Goal: Register for event/course

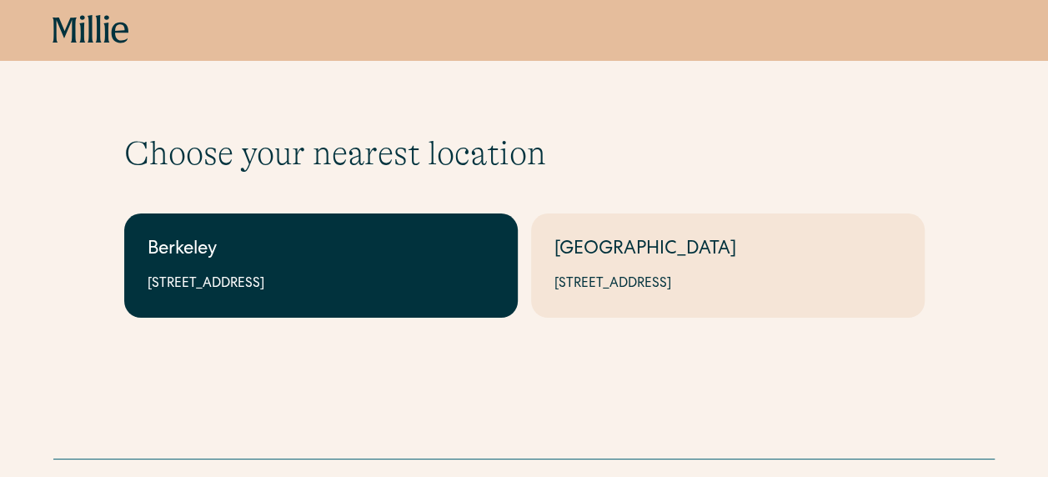
drag, startPoint x: 294, startPoint y: 342, endPoint x: 298, endPoint y: 295, distance: 46.9
click at [293, 342] on div "Choose your nearest location Shows if there's no [GEOGRAPHIC_DATA][STREET_ADDRE…" at bounding box center [524, 199] width 1048 height 398
click at [298, 295] on link "Berkeley [STREET_ADDRESS]" at bounding box center [320, 265] width 393 height 104
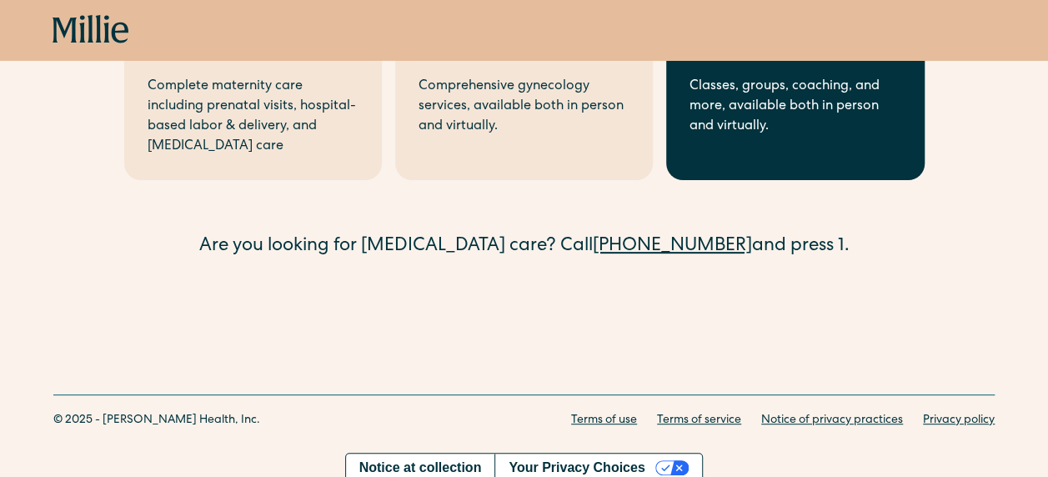
scroll to position [139, 0]
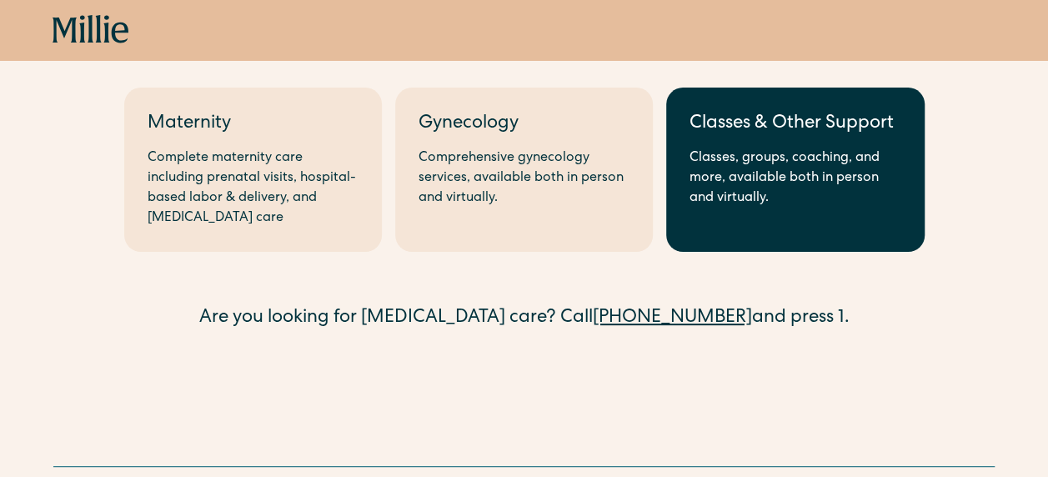
click at [770, 230] on link "Classes & Other Support Classes, groups, coaching, and more, available both in …" at bounding box center [795, 170] width 258 height 164
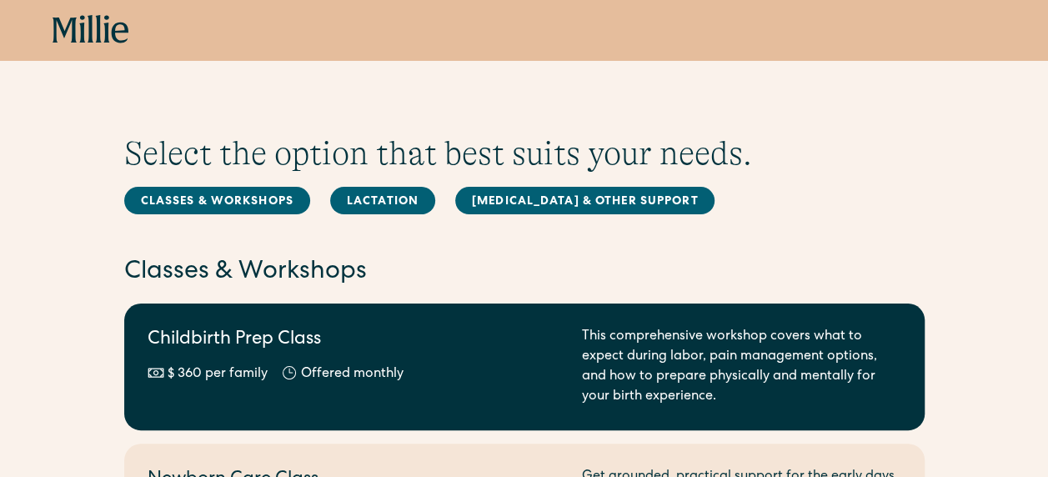
click at [287, 353] on h2 "Childbirth Prep Class" at bounding box center [355, 341] width 414 height 28
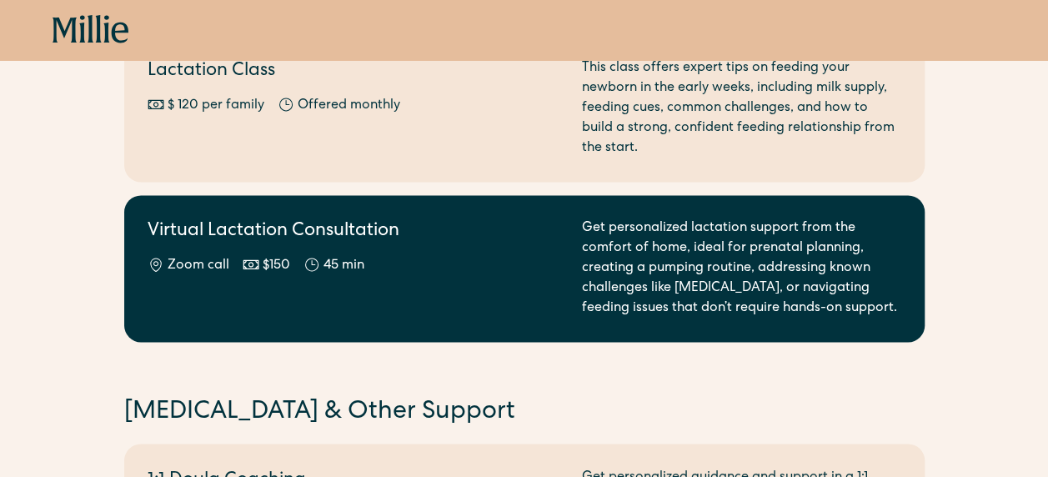
scroll to position [1000, 0]
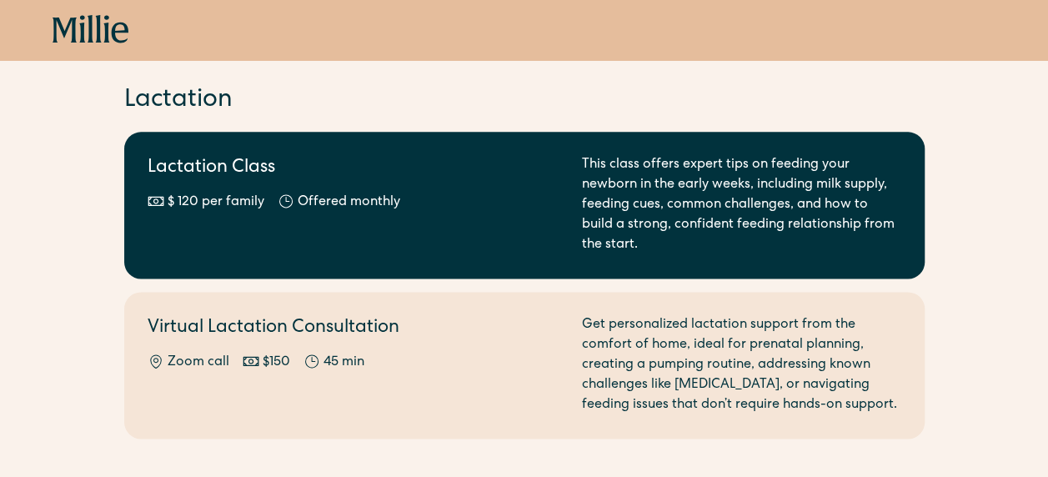
click at [434, 188] on div "Lactation Class $ 120 per family Offered monthly Every other month" at bounding box center [355, 205] width 414 height 100
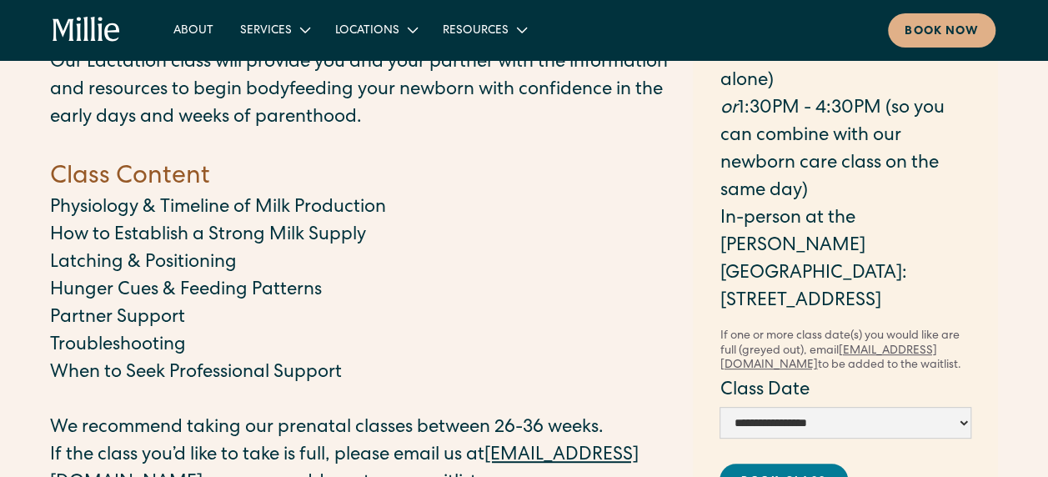
scroll to position [167, 0]
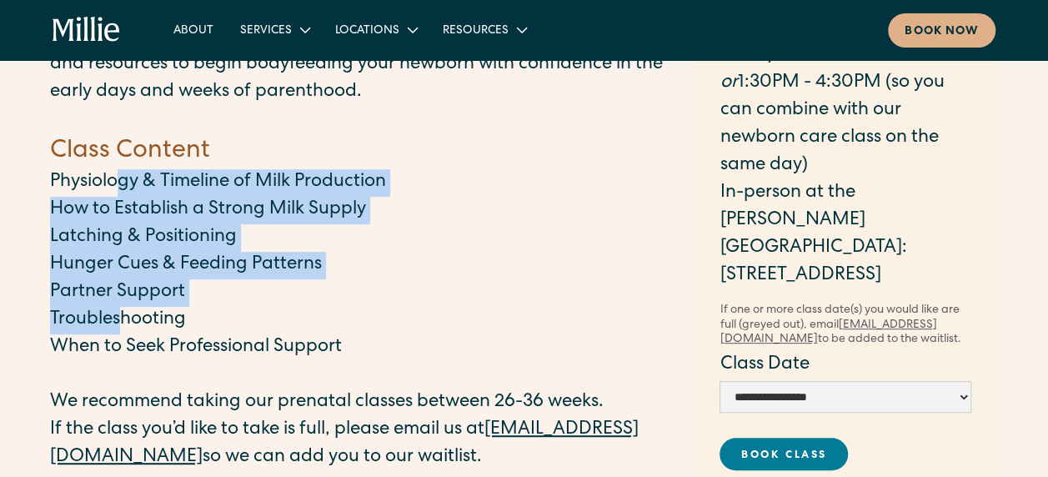
drag, startPoint x: 113, startPoint y: 175, endPoint x: 120, endPoint y: 311, distance: 136.0
click at [120, 311] on div "Our Lactation class will provide you and your partner with the information and …" at bounding box center [363, 303] width 626 height 558
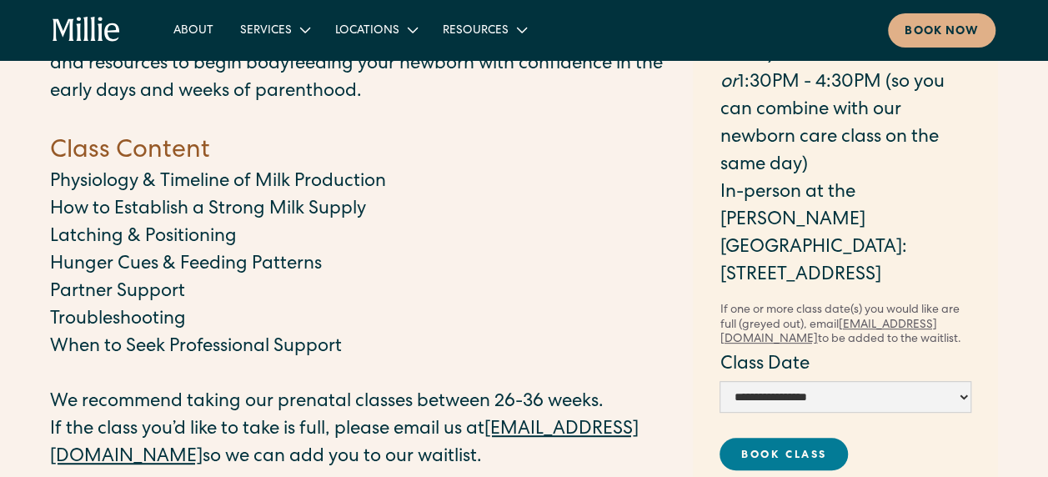
drag, startPoint x: 120, startPoint y: 311, endPoint x: 238, endPoint y: 312, distance: 118.4
click at [238, 312] on p "Troubleshooting" at bounding box center [363, 321] width 626 height 28
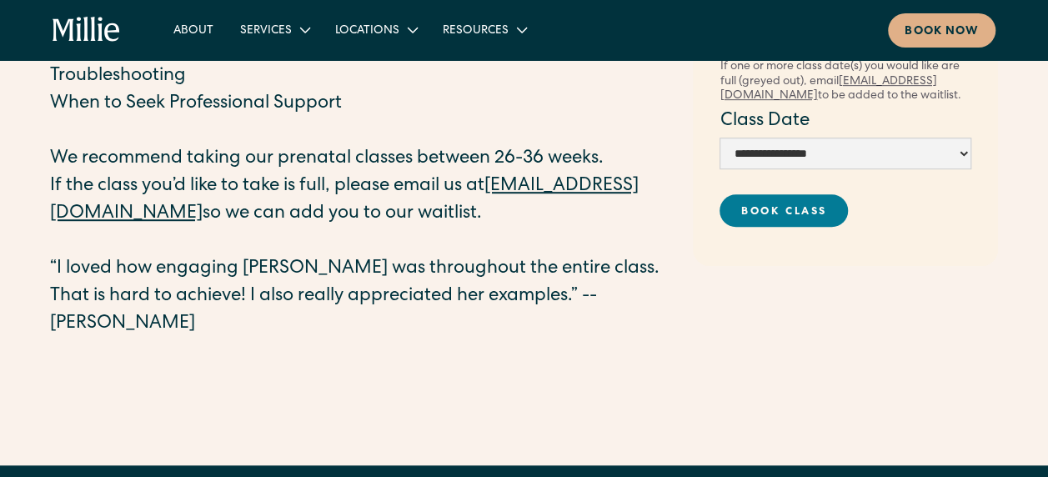
scroll to position [417, 0]
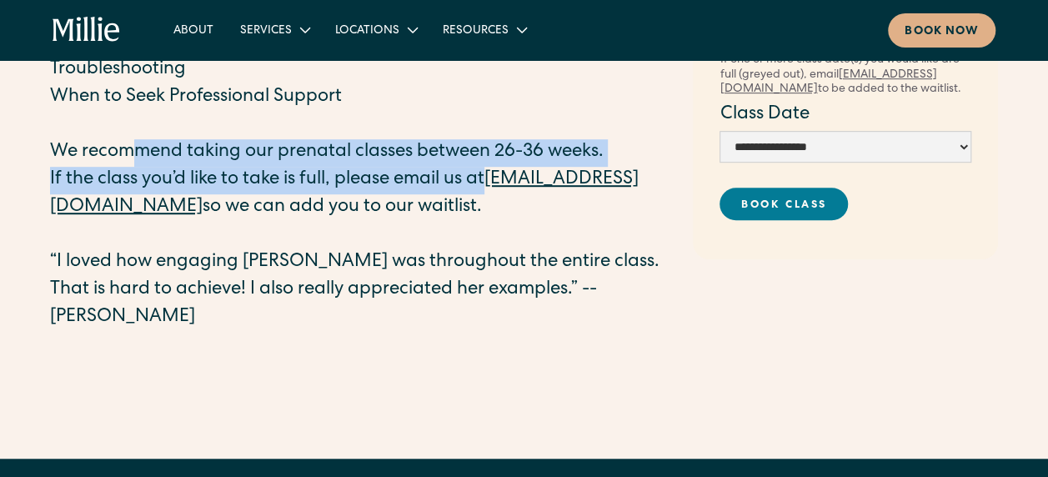
drag, startPoint x: 127, startPoint y: 143, endPoint x: 498, endPoint y: 178, distance: 373.3
click at [498, 178] on div "Our Lactation class will provide you and your partner with the information and …" at bounding box center [363, 53] width 626 height 558
drag, startPoint x: 498, startPoint y: 178, endPoint x: 526, endPoint y: 190, distance: 30.2
click at [526, 190] on p "If the class you’d like to take is full, please email us at classes@millieclini…" at bounding box center [363, 194] width 626 height 55
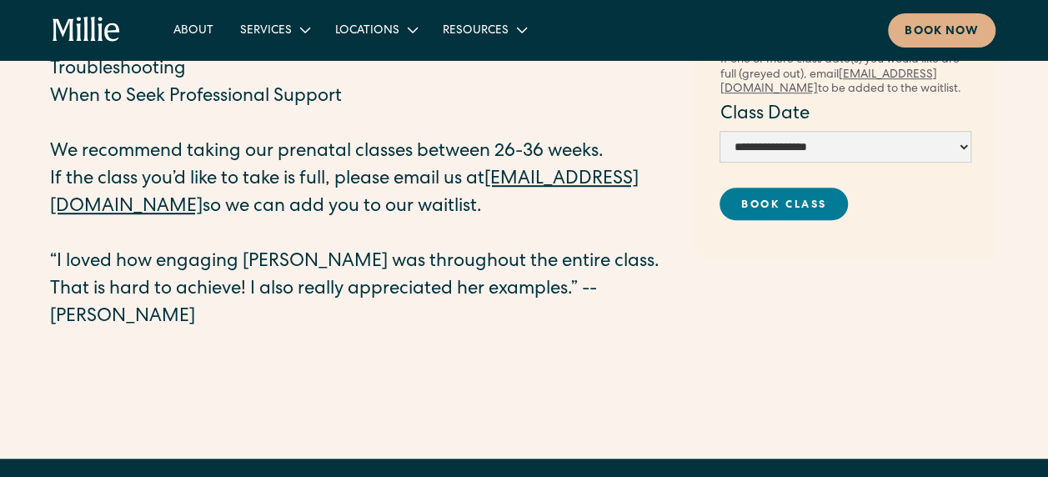
click at [510, 199] on p "If the class you’d like to take is full, please email us at classes@millieclini…" at bounding box center [363, 194] width 626 height 55
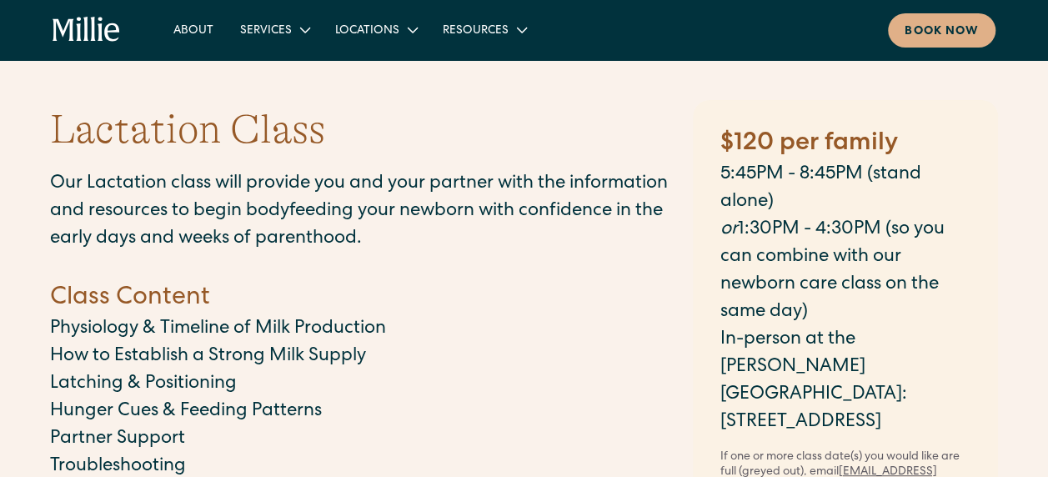
scroll to position [0, 0]
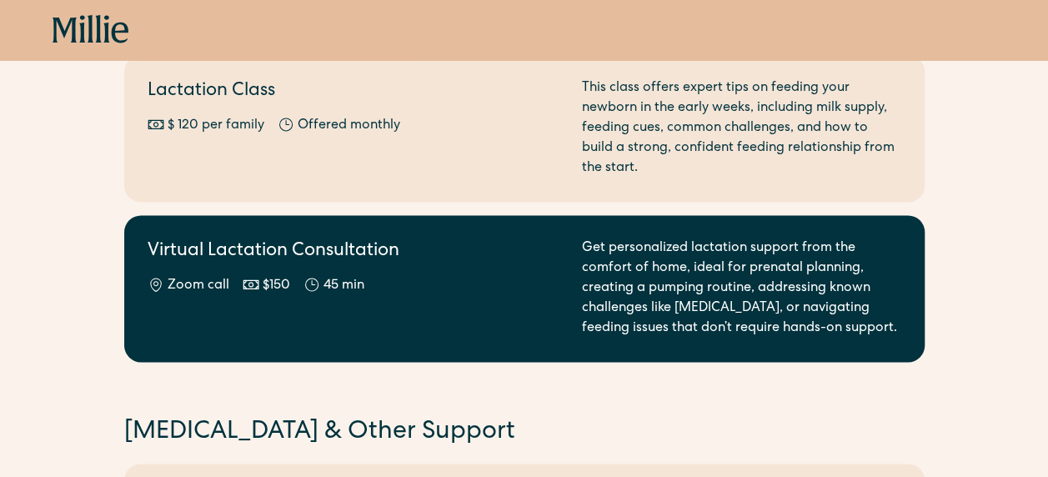
scroll to position [1084, 0]
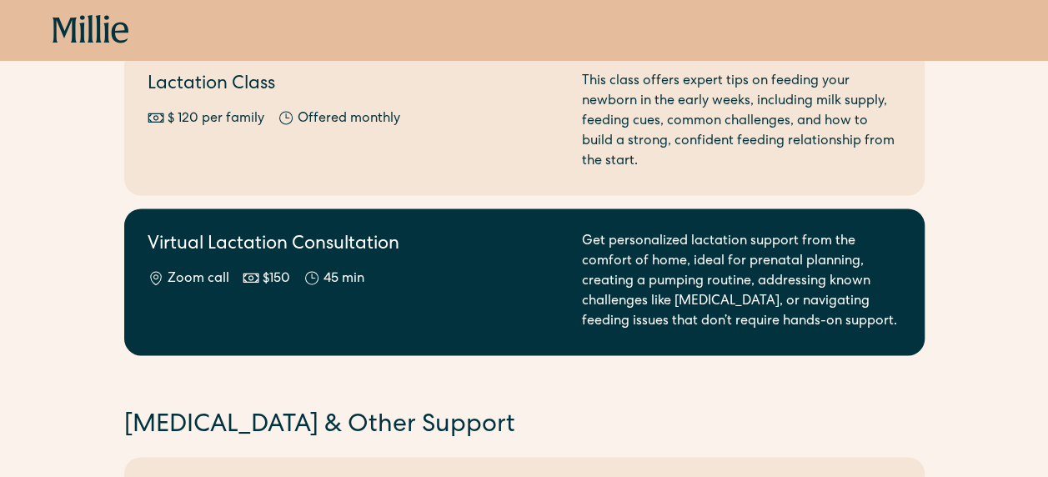
click at [438, 313] on div "Virtual Lactation Consultation Zoom call $150 45 min" at bounding box center [355, 282] width 414 height 100
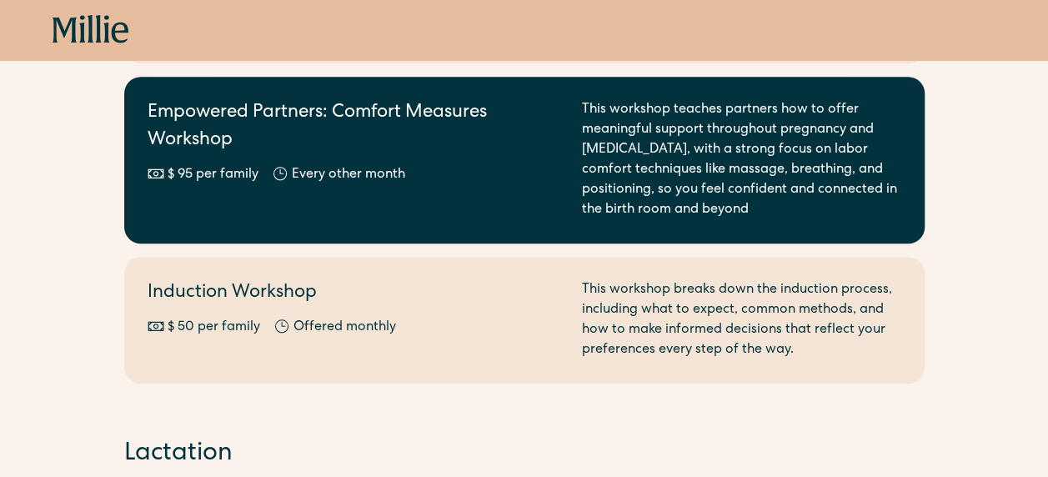
scroll to position [834, 0]
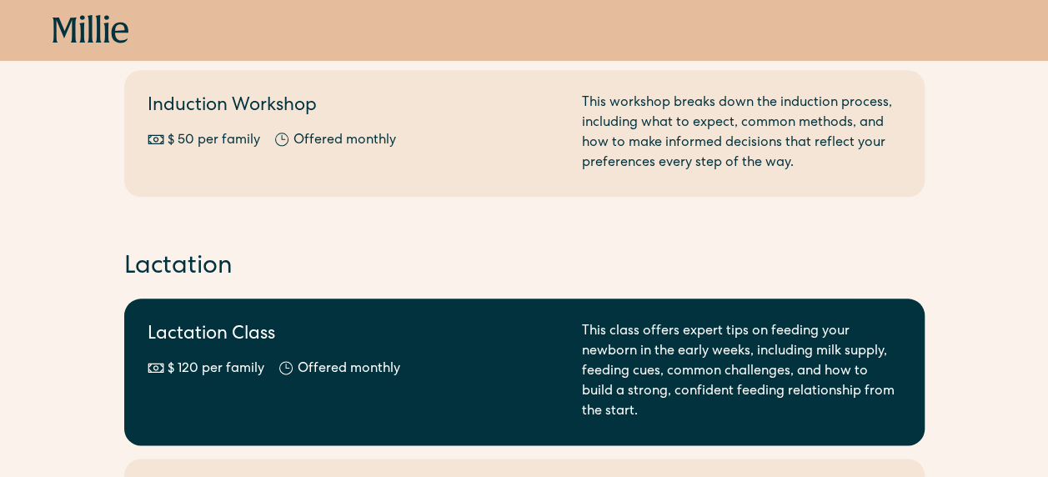
click at [490, 330] on h2 "Lactation Class" at bounding box center [355, 336] width 414 height 28
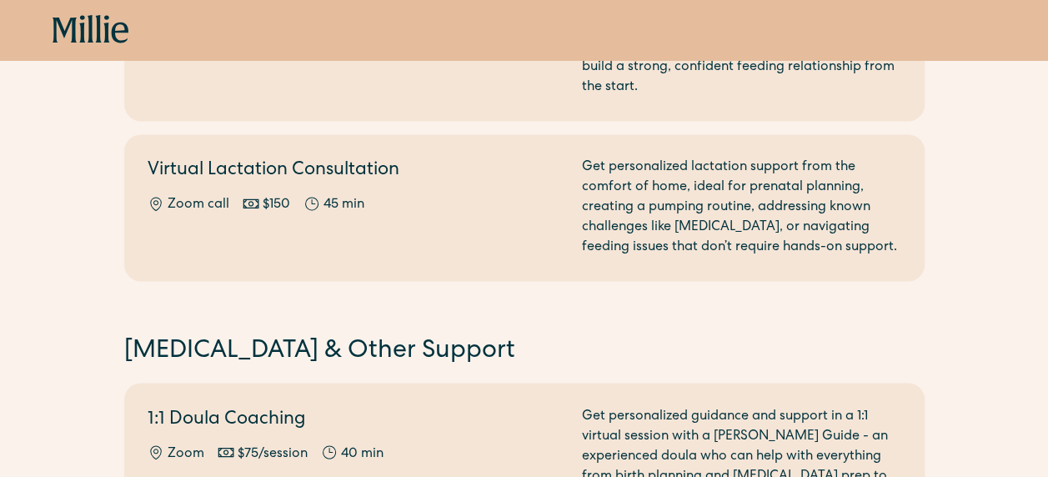
scroll to position [1167, 0]
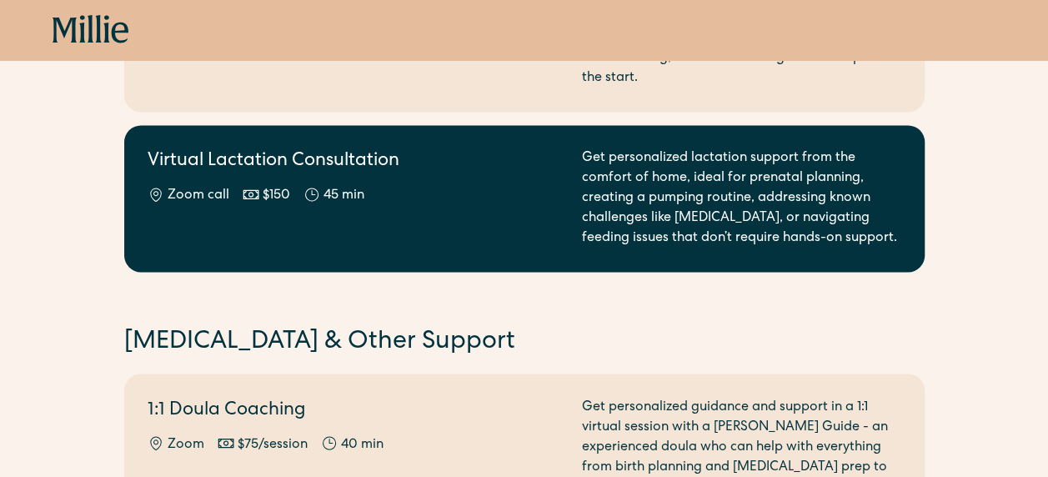
click at [313, 225] on div "Virtual Lactation Consultation Zoom call $150 45 min" at bounding box center [355, 198] width 414 height 100
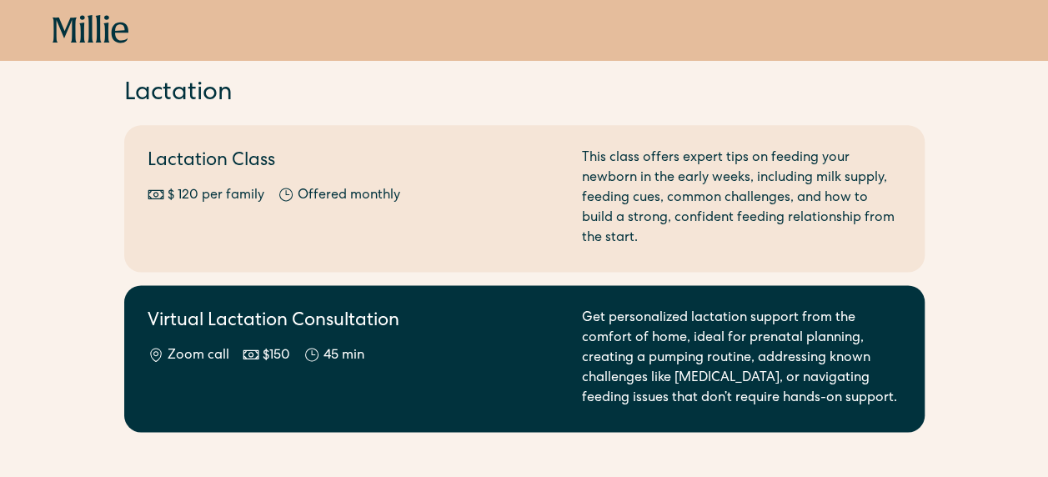
scroll to position [1000, 0]
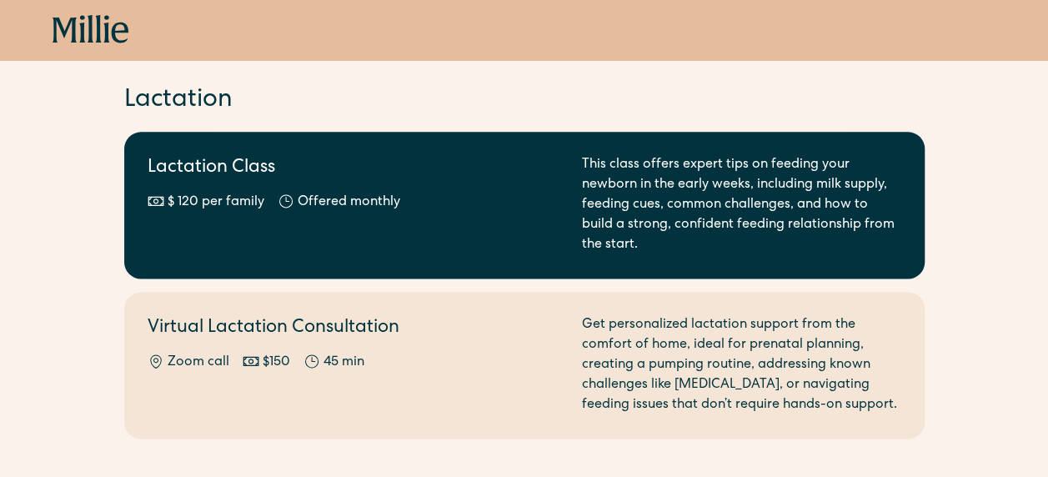
click at [420, 208] on div "$ 120 per family Offered monthly Every other month" at bounding box center [355, 203] width 414 height 20
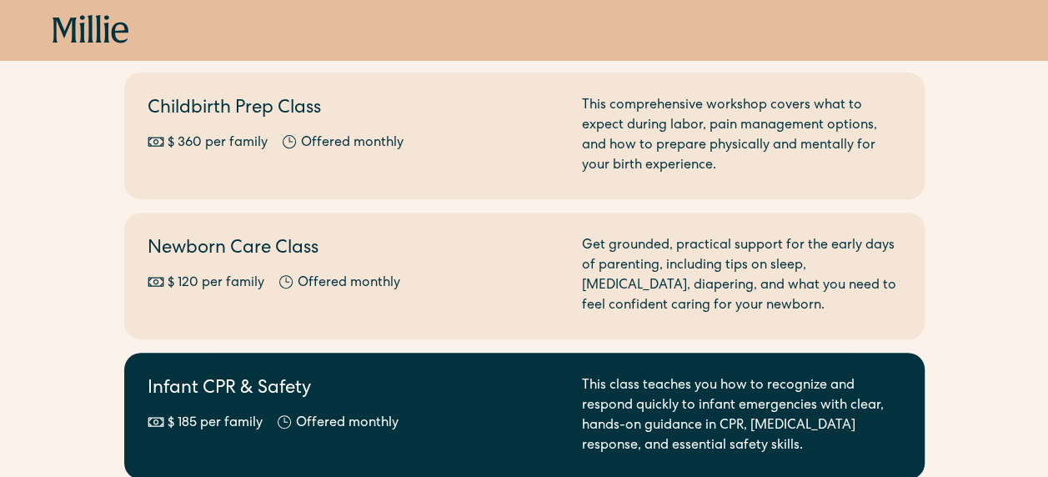
scroll to position [250, 0]
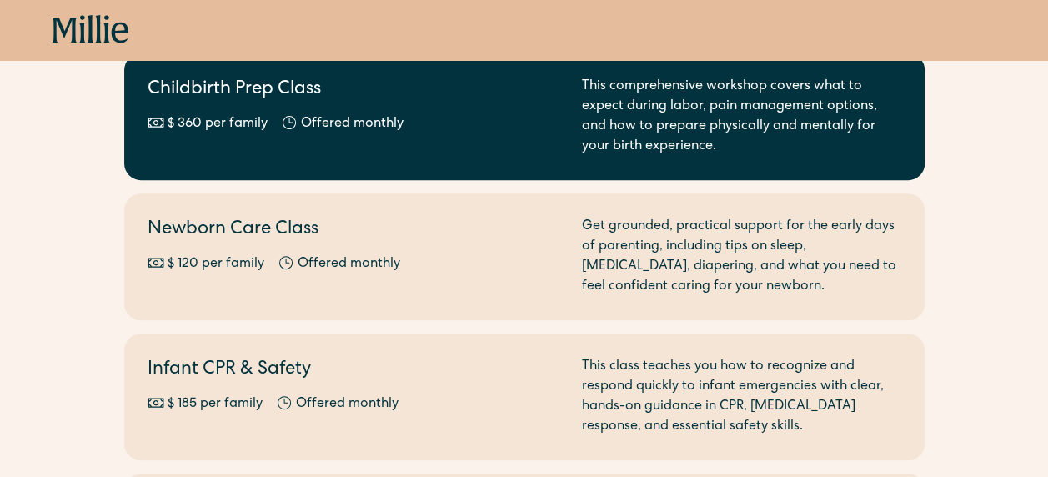
click at [201, 118] on div "$ 360 per family" at bounding box center [218, 124] width 100 height 20
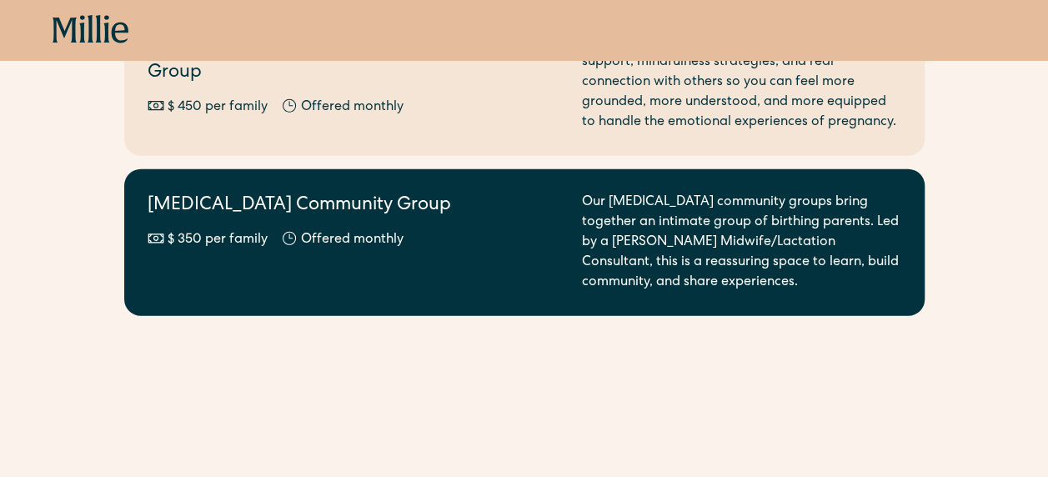
scroll to position [2167, 0]
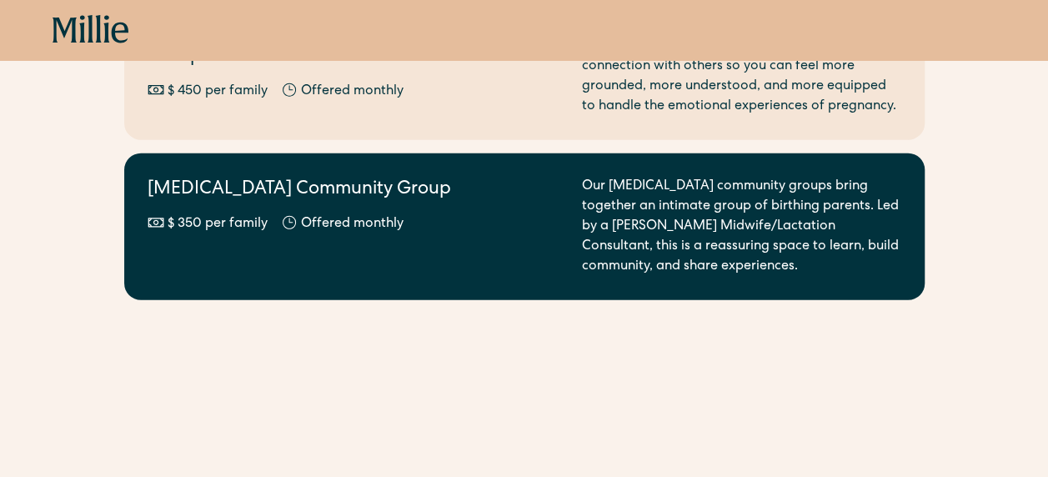
click at [316, 233] on div "Postpartum Community Group $ 350 per family Offered monthly" at bounding box center [355, 227] width 414 height 100
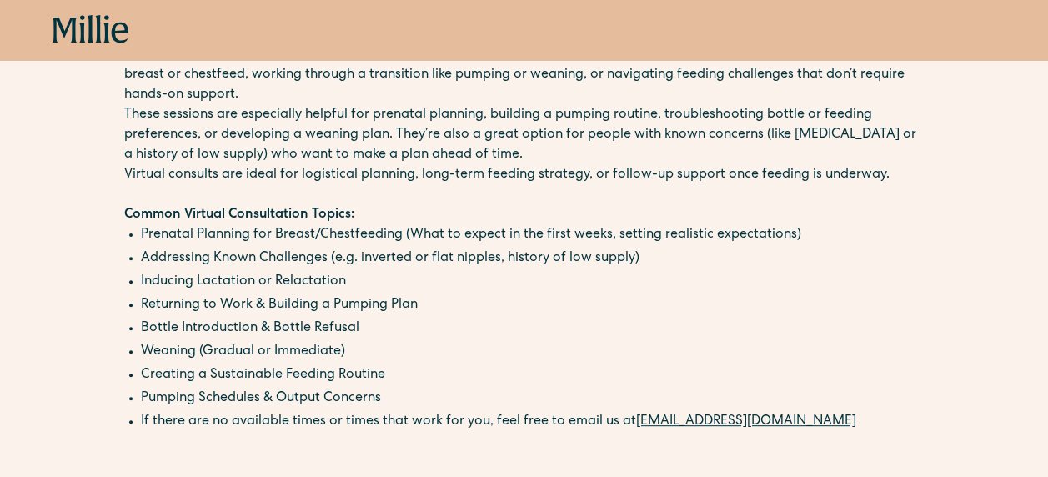
scroll to position [167, 0]
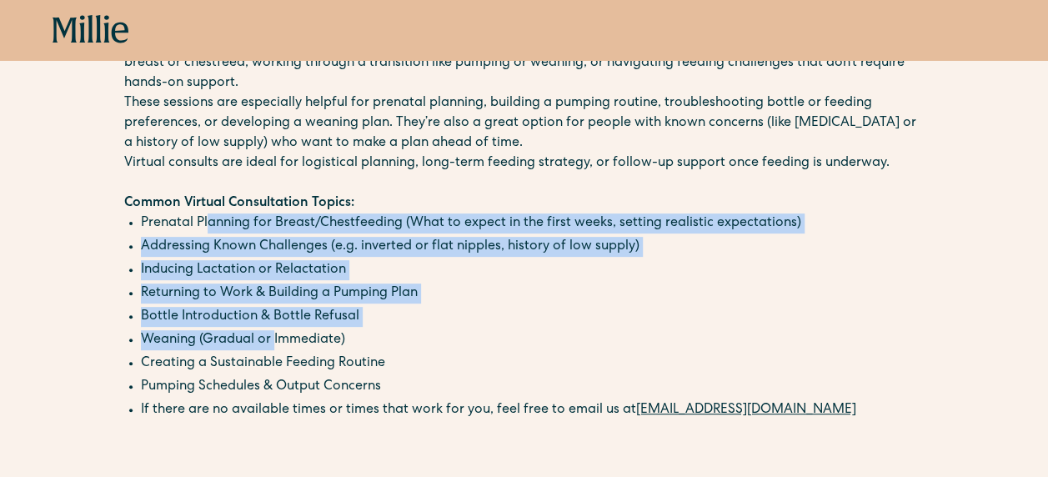
drag, startPoint x: 206, startPoint y: 228, endPoint x: 290, endPoint y: 363, distance: 158.4
click at [271, 352] on ul "Prenatal Planning for Breast/Chestfeeding (What to expect in the first weeks, s…" at bounding box center [524, 306] width 800 height 187
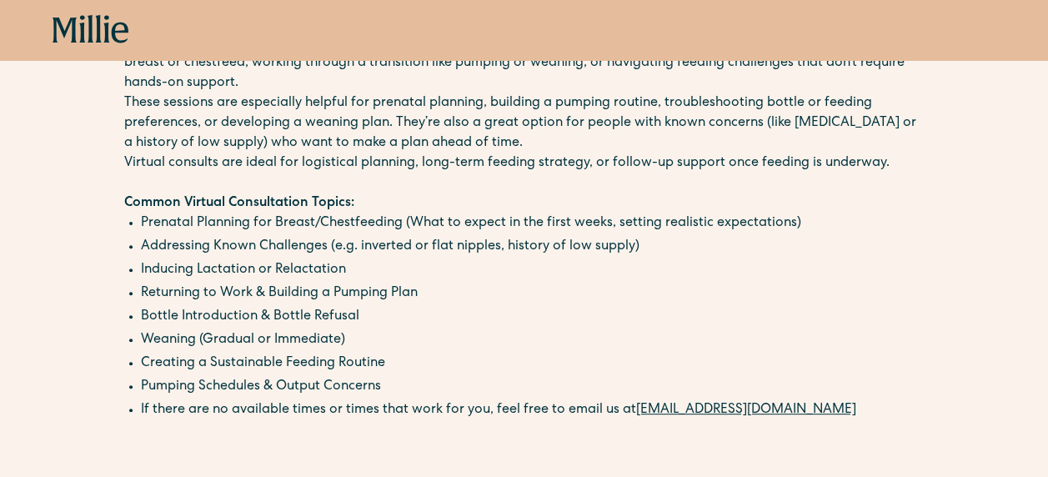
drag, startPoint x: 290, startPoint y: 363, endPoint x: 363, endPoint y: 372, distance: 73.9
click at [363, 372] on li "Creating a Sustainable Feeding Routine" at bounding box center [533, 363] width 784 height 20
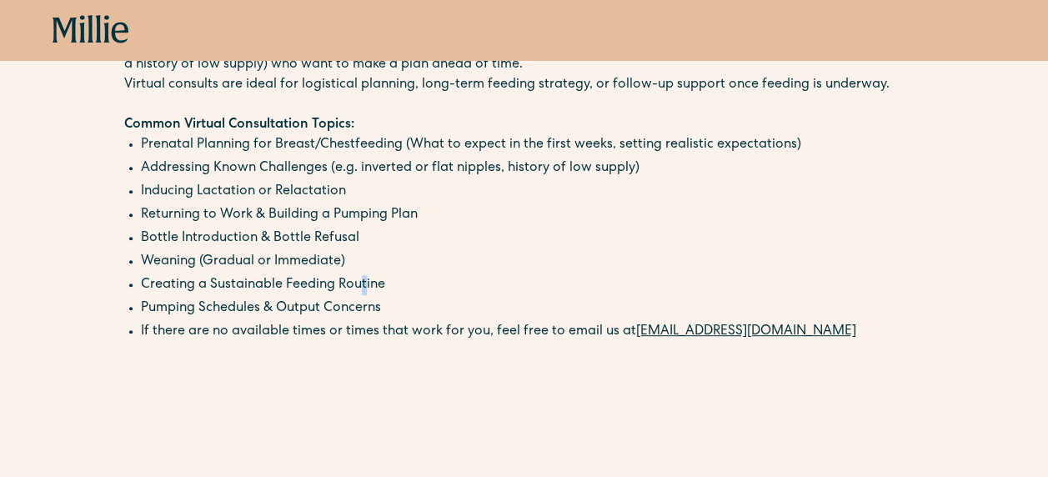
scroll to position [0, 0]
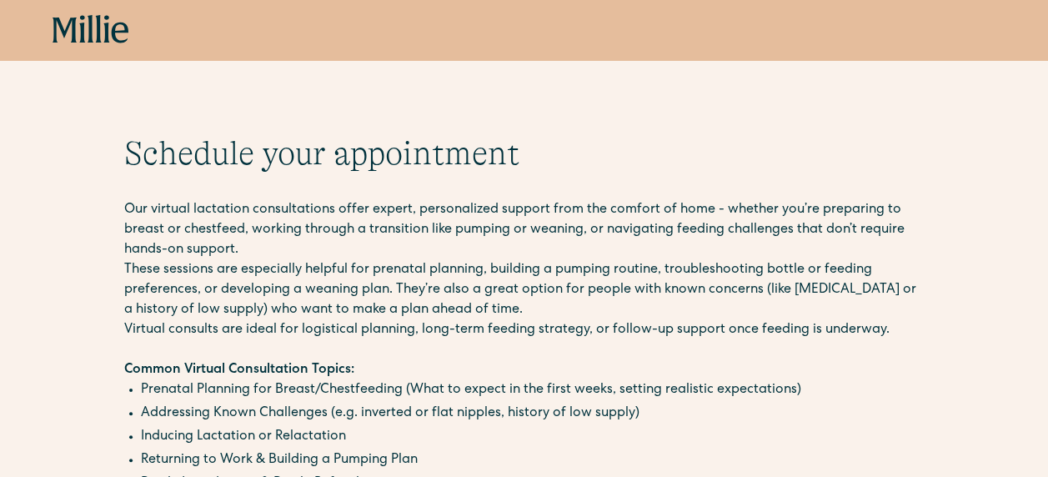
click at [391, 264] on p "These sessions are especially helpful for prenatal planning, building a pumping…" at bounding box center [524, 290] width 800 height 60
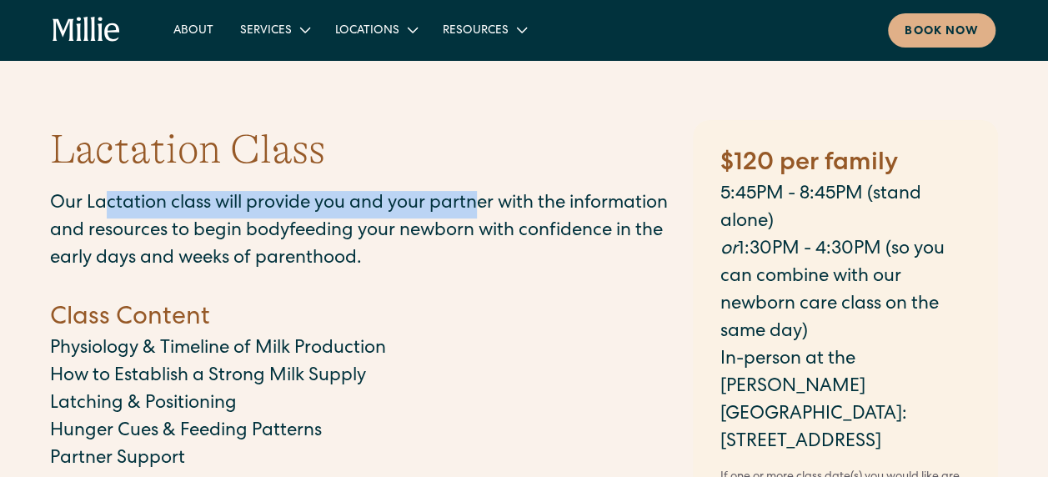
drag, startPoint x: 173, startPoint y: 199, endPoint x: 483, endPoint y: 199, distance: 310.1
click at [483, 199] on p "Our Lactation class will provide you and your partner with the information and …" at bounding box center [363, 232] width 626 height 83
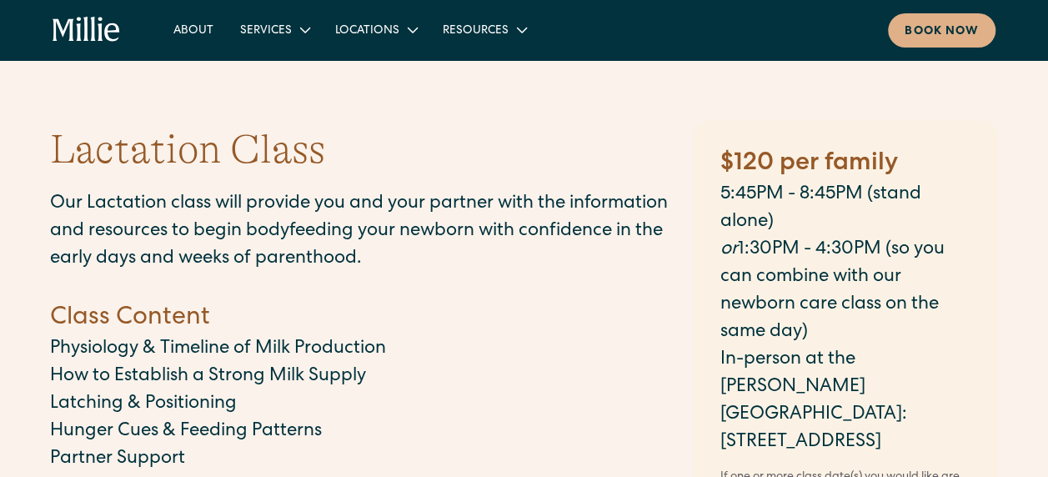
drag, startPoint x: 483, startPoint y: 199, endPoint x: 451, endPoint y: 250, distance: 59.9
click at [451, 250] on p "Our Lactation class will provide you and your partner with the information and …" at bounding box center [363, 232] width 626 height 83
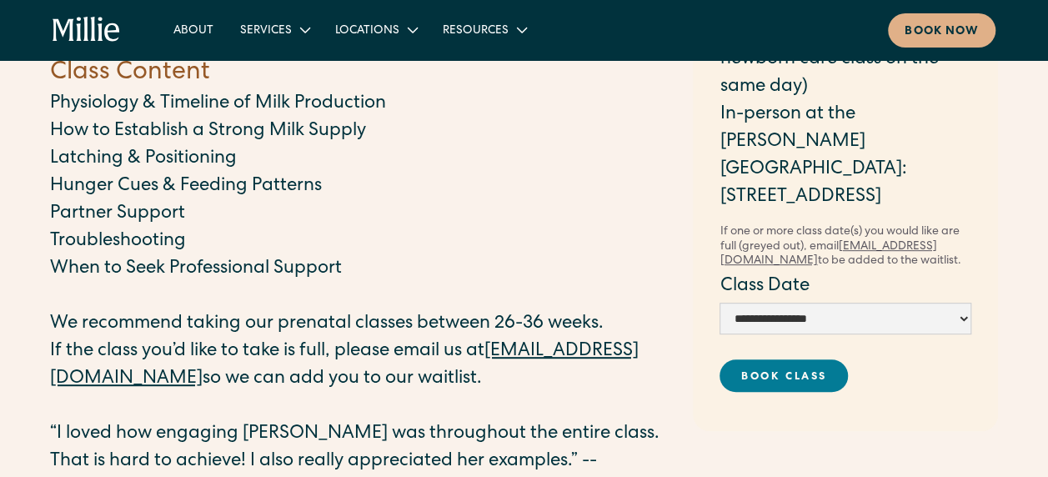
scroll to position [250, 0]
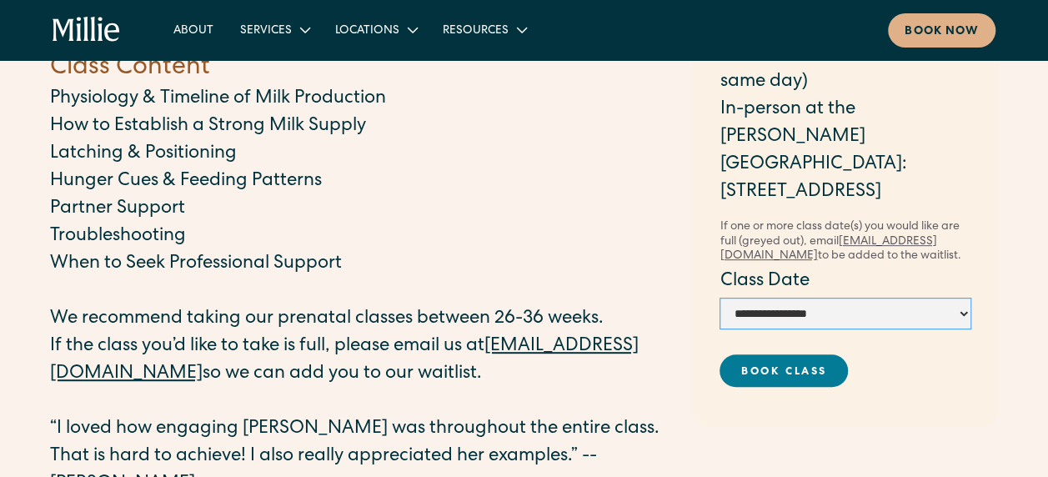
click at [797, 298] on select "**********" at bounding box center [845, 314] width 252 height 32
click at [509, 334] on p "If the class you’d like to take is full, please email us at classes@millieclini…" at bounding box center [363, 360] width 626 height 55
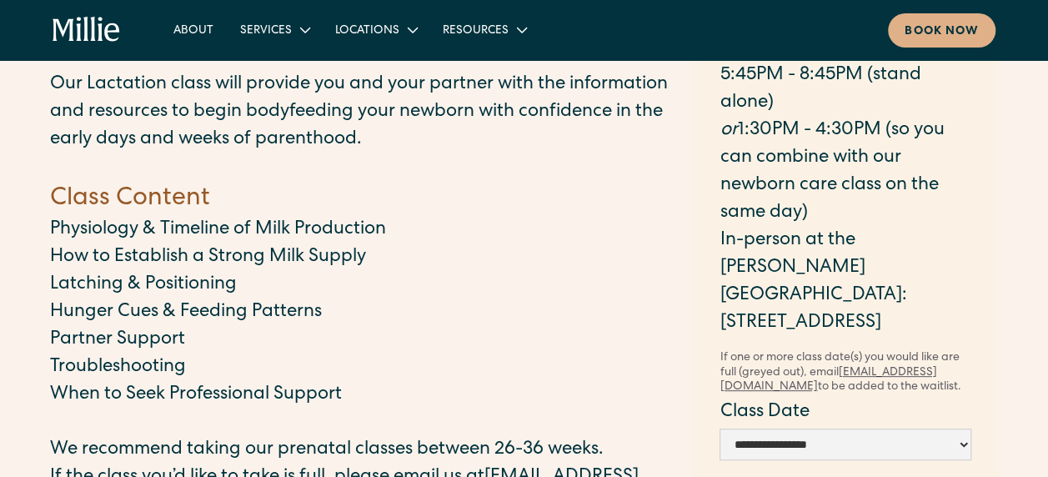
scroll to position [0, 0]
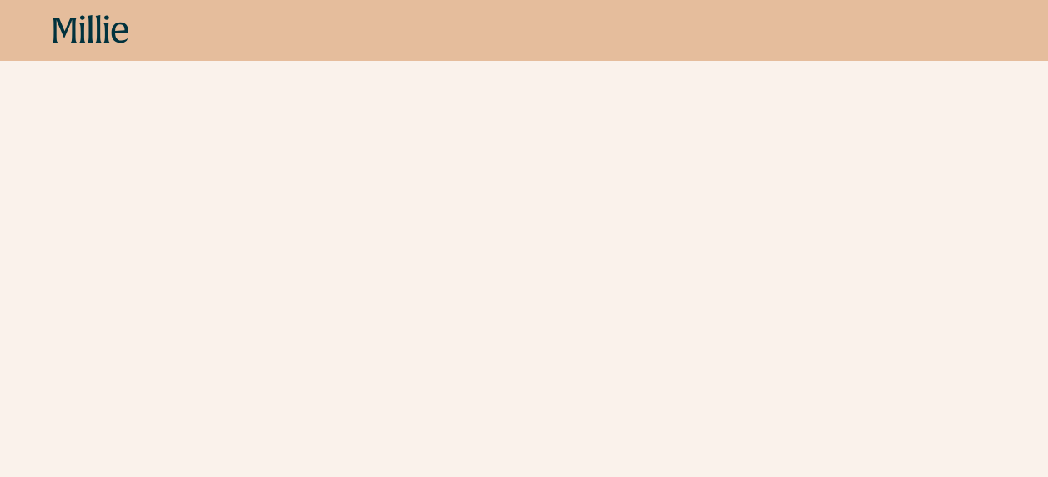
scroll to position [1084, 0]
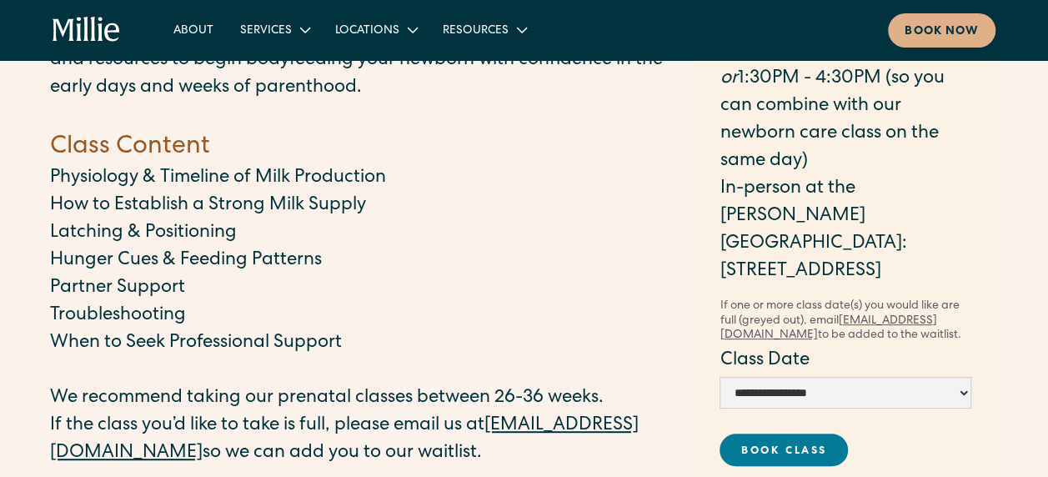
scroll to position [167, 0]
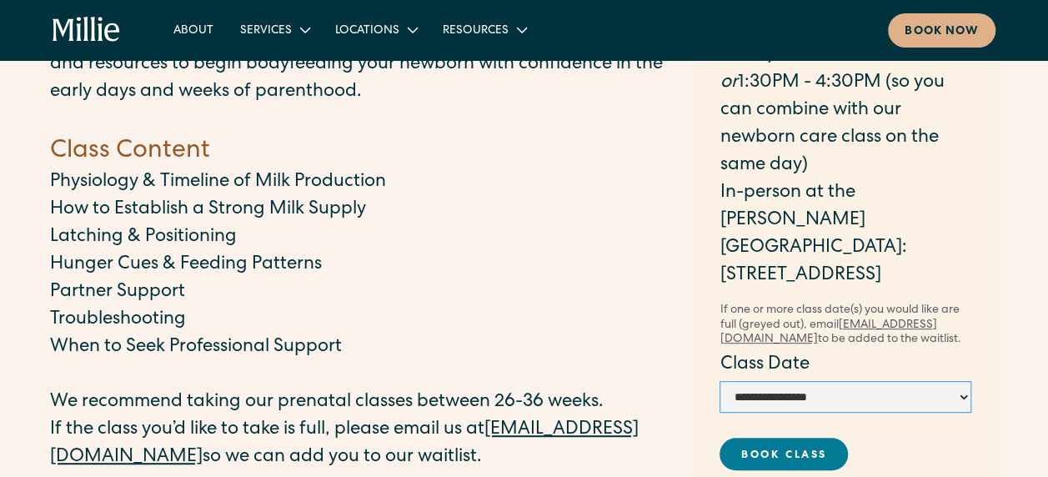
click at [805, 381] on select "**********" at bounding box center [845, 397] width 252 height 32
select select "**********"
click at [719, 381] on select "**********" at bounding box center [845, 397] width 252 height 32
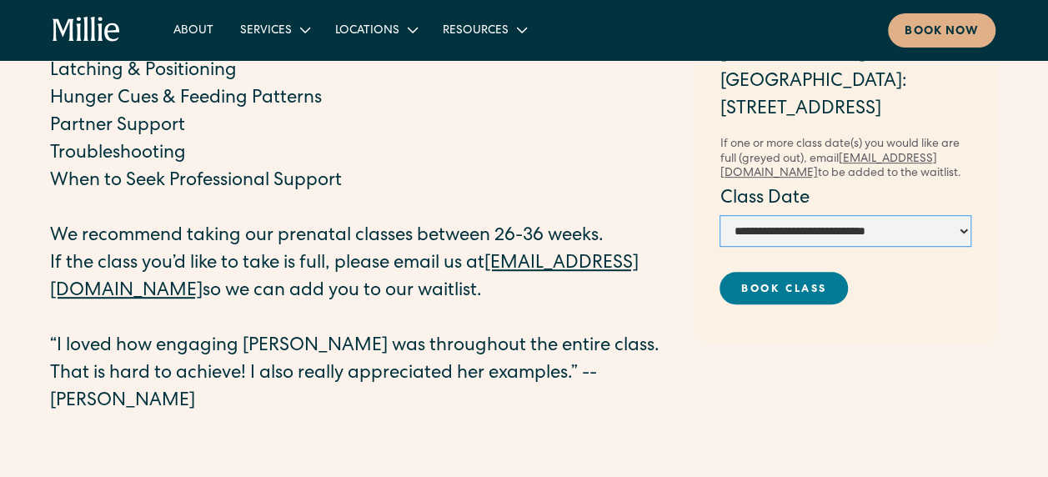
scroll to position [333, 0]
click at [751, 280] on link "Book Class" at bounding box center [783, 287] width 128 height 33
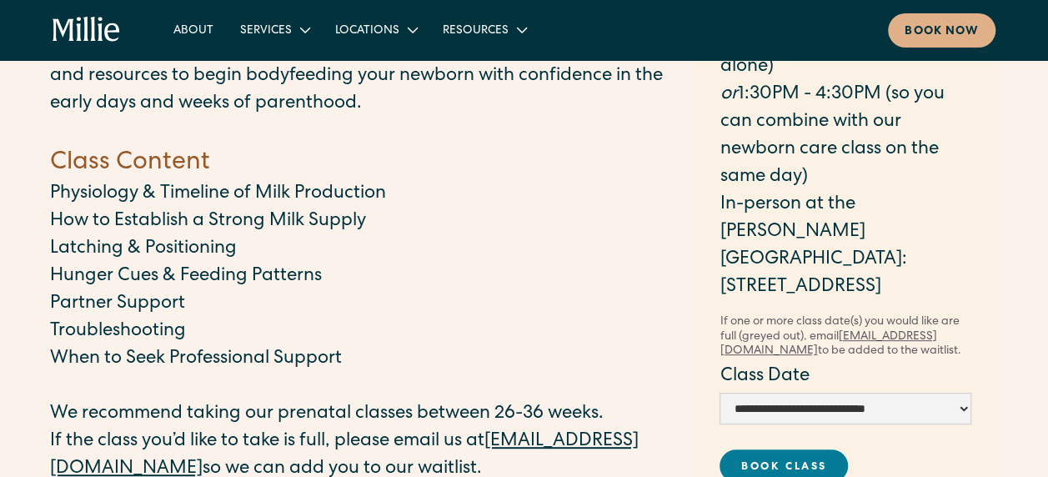
scroll to position [0, 0]
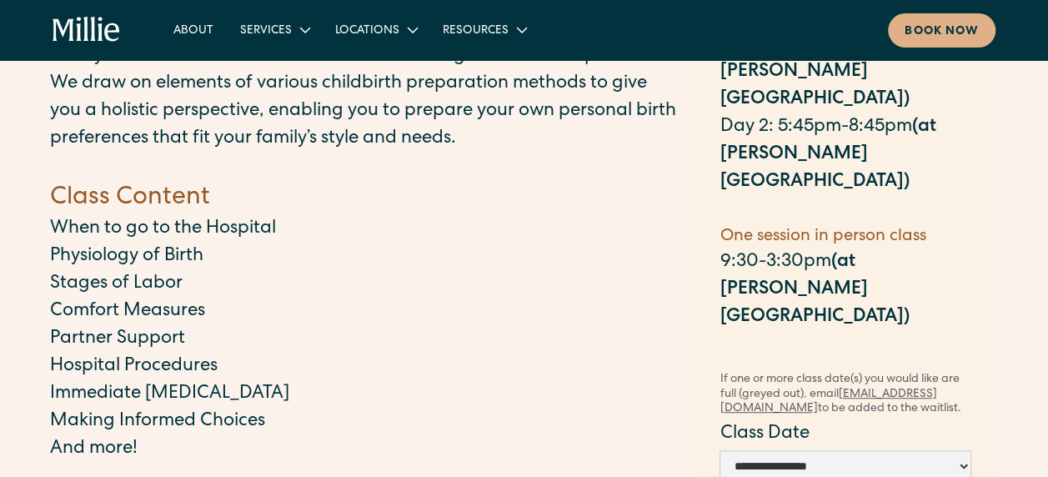
scroll to position [250, 0]
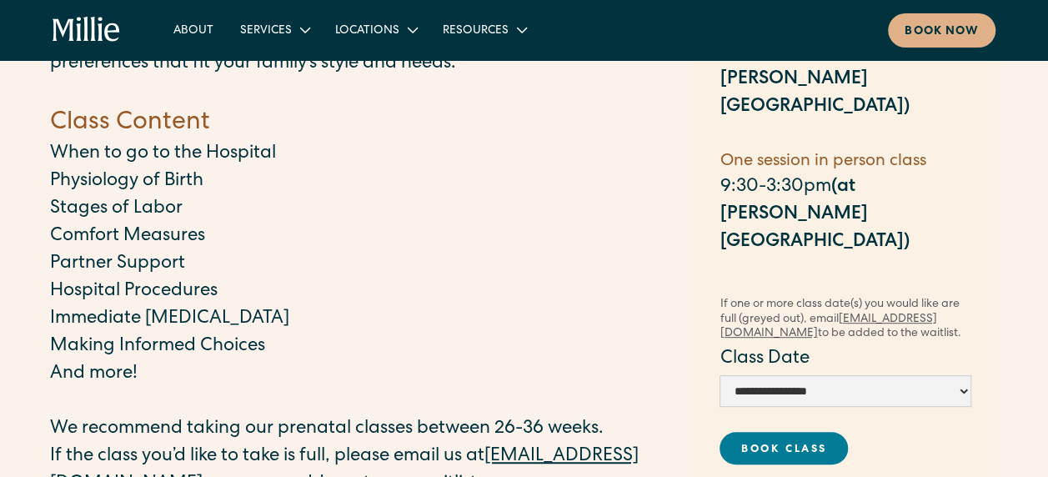
click at [829, 346] on form "**********" at bounding box center [845, 405] width 252 height 118
click at [832, 375] on select "**********" at bounding box center [845, 391] width 252 height 32
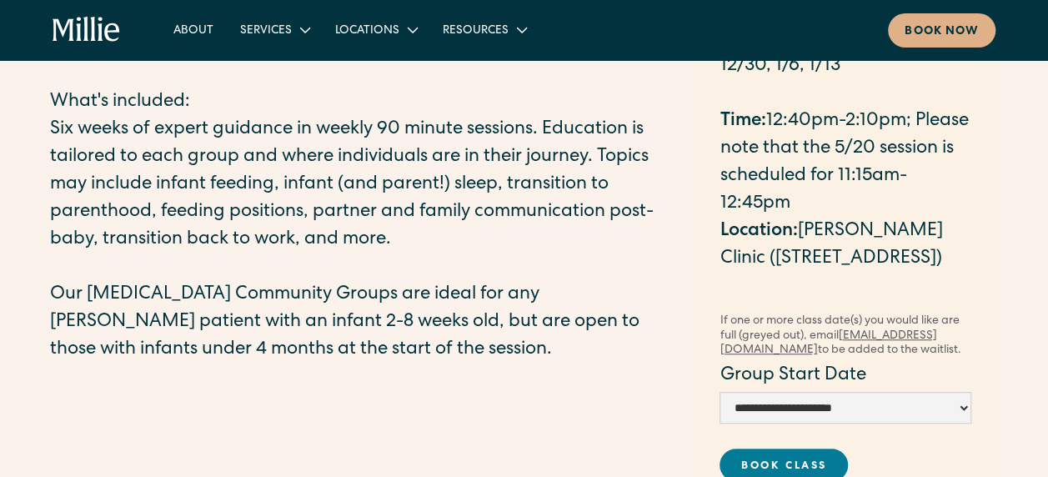
scroll to position [417, 0]
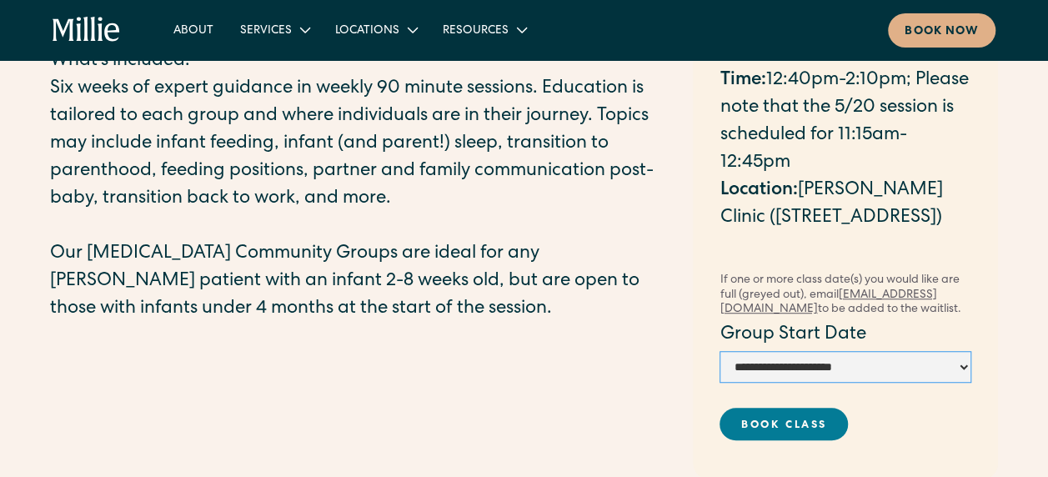
click at [874, 376] on select "**********" at bounding box center [845, 367] width 252 height 32
drag, startPoint x: 1044, startPoint y: 310, endPoint x: 1028, endPoint y: 308, distance: 16.8
click at [1044, 310] on div "[MEDICAL_DATA] Community Group Our Community Groups bring together an intimate …" at bounding box center [524, 94] width 1048 height 1023
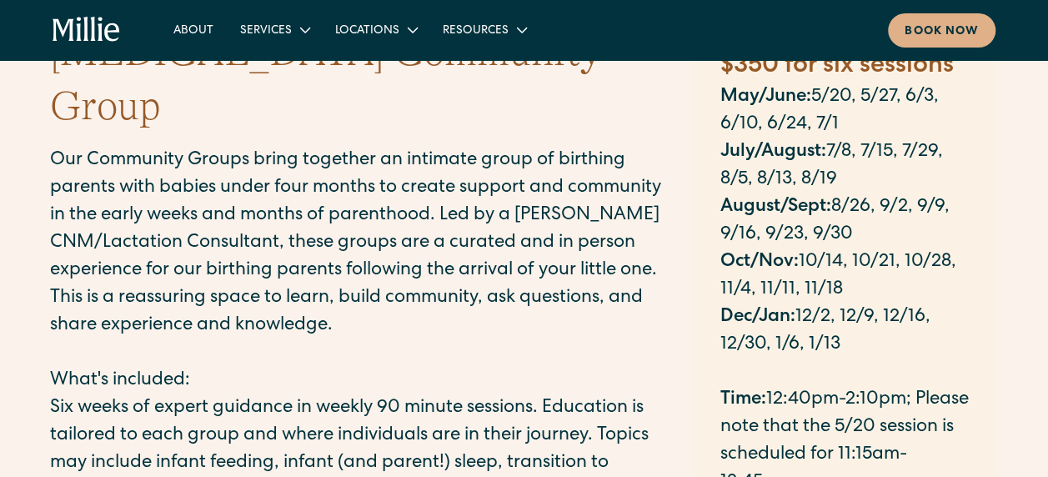
scroll to position [83, 0]
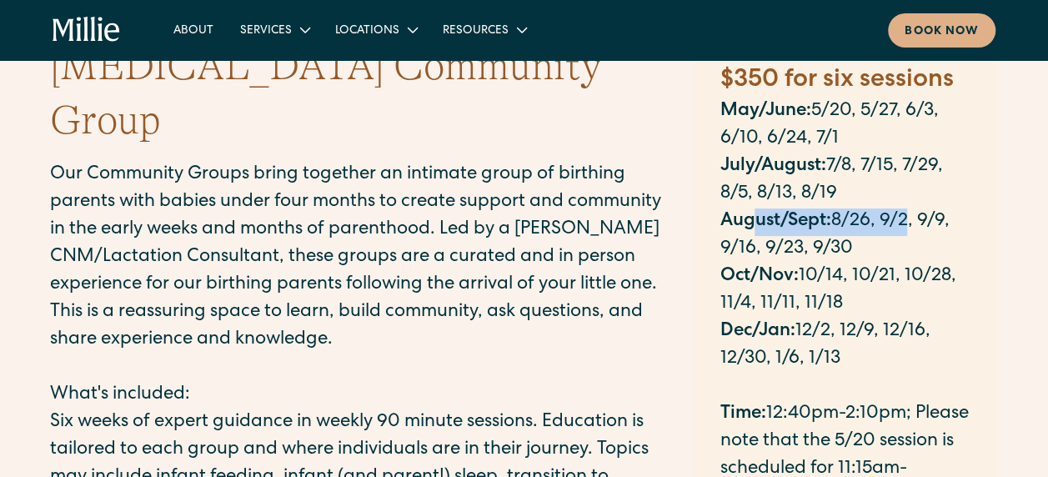
drag, startPoint x: 914, startPoint y: 214, endPoint x: 759, endPoint y: 218, distance: 155.1
click at [759, 218] on p "August/Sept: 8/26, 9/2, 9/9, 9/16, 9/23, 9/30" at bounding box center [845, 235] width 252 height 55
drag, startPoint x: 759, startPoint y: 218, endPoint x: 844, endPoint y: 278, distance: 104.1
click at [844, 278] on p "Oct/Nov: 10/14, 10/21, 10/28, 11/4, 11/11, 11/18" at bounding box center [845, 290] width 252 height 55
click at [852, 263] on p "Oct/Nov: 10/14, 10/21, 10/28, 11/4, 11/11, 11/18" at bounding box center [845, 290] width 252 height 55
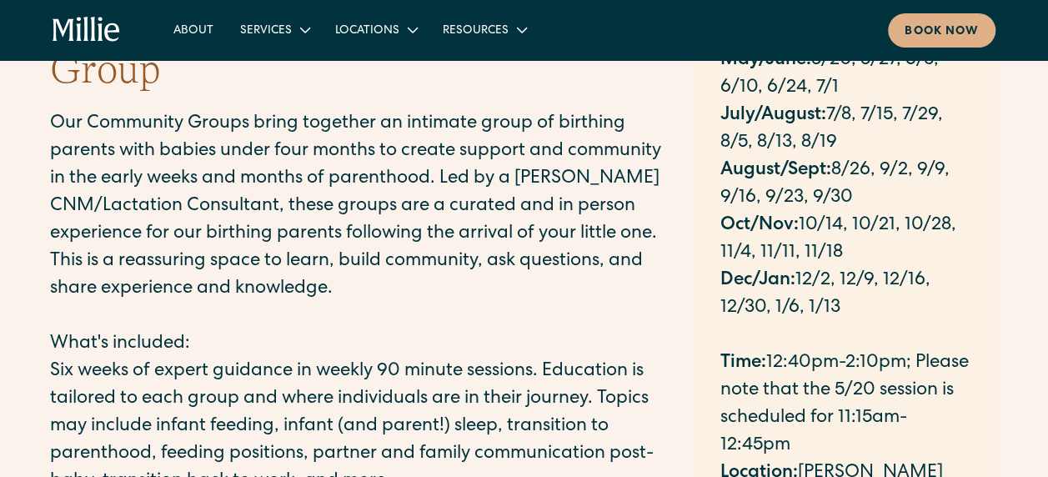
scroll to position [250, 0]
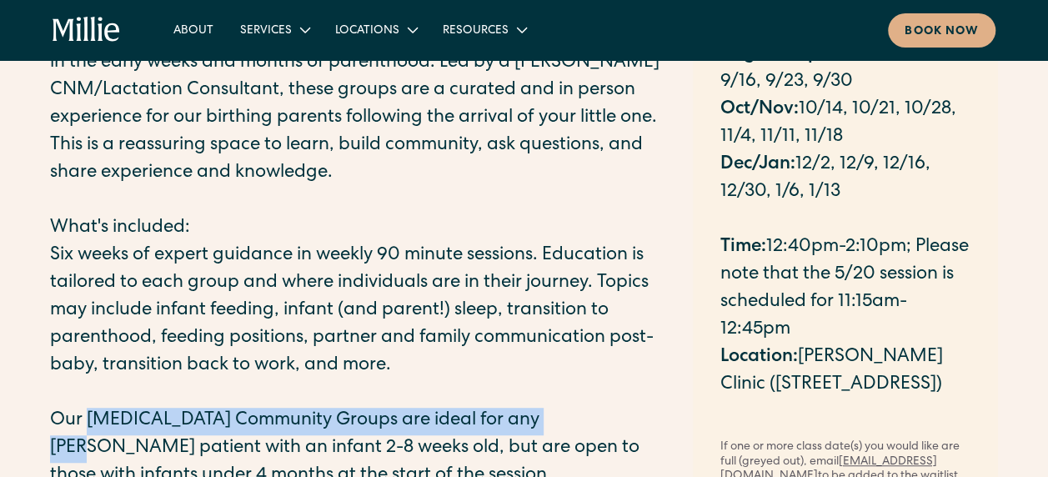
drag, startPoint x: 162, startPoint y: 370, endPoint x: 569, endPoint y: 370, distance: 407.6
click at [569, 408] on p "Our [MEDICAL_DATA] Community Groups are ideal for any [PERSON_NAME] patient wit…" at bounding box center [363, 449] width 626 height 83
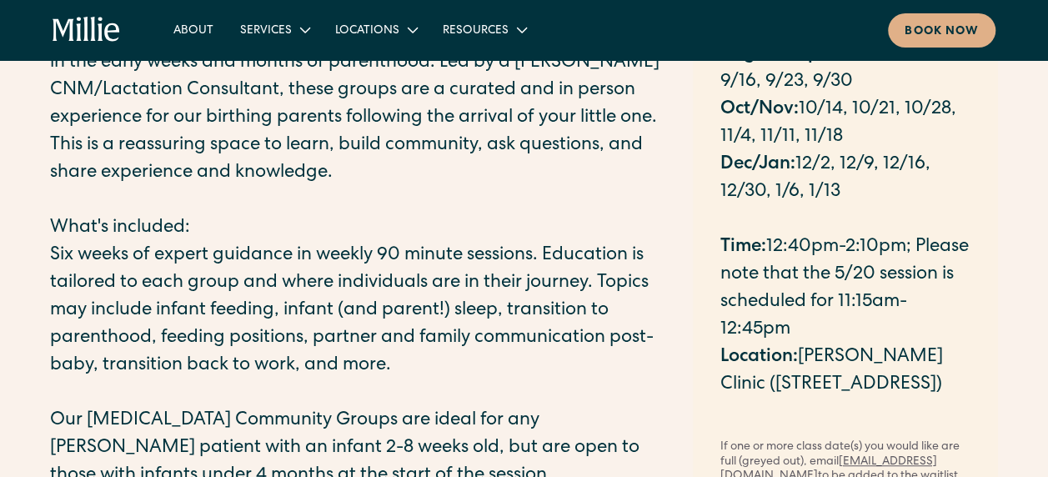
drag, startPoint x: 569, startPoint y: 370, endPoint x: 619, endPoint y: 398, distance: 57.1
click at [619, 408] on p "Our [MEDICAL_DATA] Community Groups are ideal for any [PERSON_NAME] patient wit…" at bounding box center [363, 449] width 626 height 83
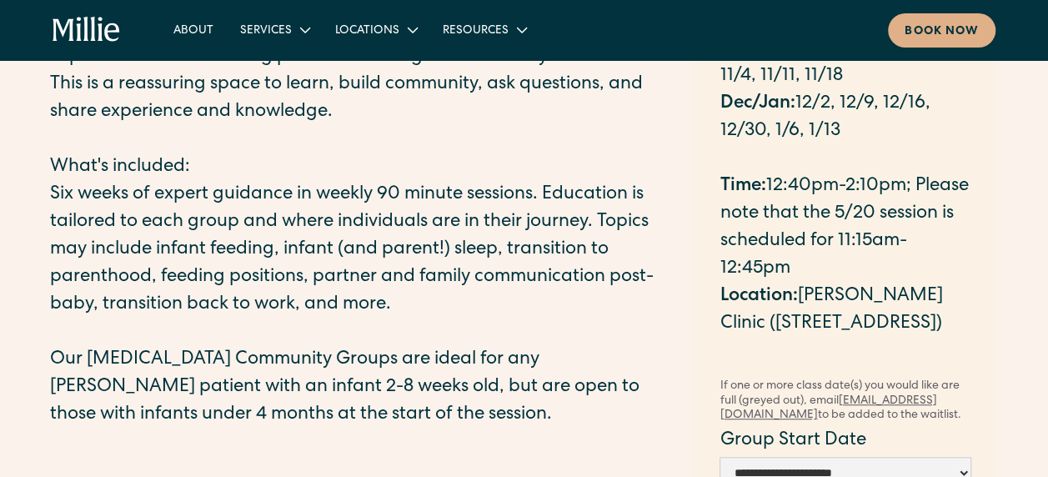
scroll to position [333, 0]
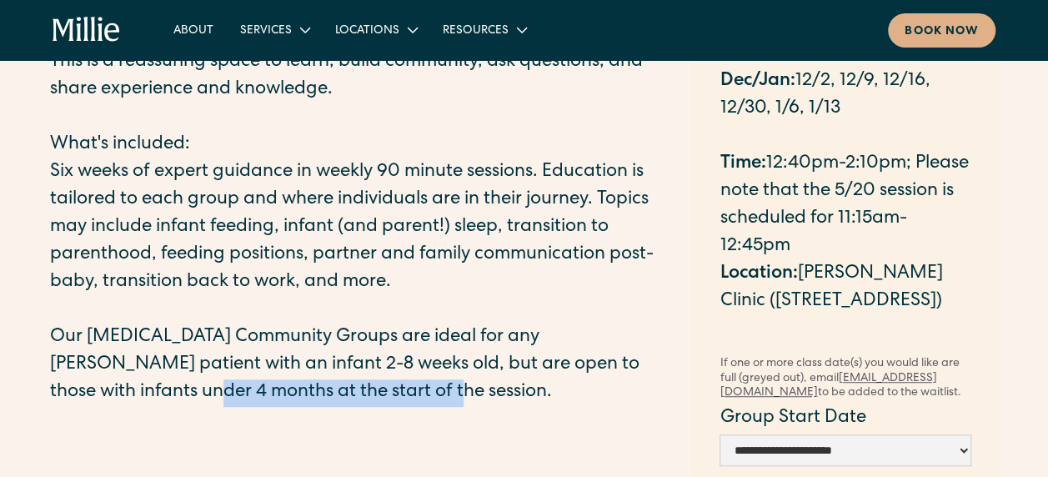
drag, startPoint x: 102, startPoint y: 339, endPoint x: 408, endPoint y: 337, distance: 306.8
click at [408, 337] on p "Our [MEDICAL_DATA] Community Groups are ideal for any [PERSON_NAME] patient wit…" at bounding box center [363, 365] width 626 height 83
drag, startPoint x: 408, startPoint y: 337, endPoint x: 415, endPoint y: 362, distance: 25.9
click at [415, 362] on div "[MEDICAL_DATA] Community Group Our Community Groups bring together an intimate …" at bounding box center [363, 176] width 626 height 773
click at [415, 361] on div "[MEDICAL_DATA] Community Group Our Community Groups bring together an intimate …" at bounding box center [363, 176] width 626 height 773
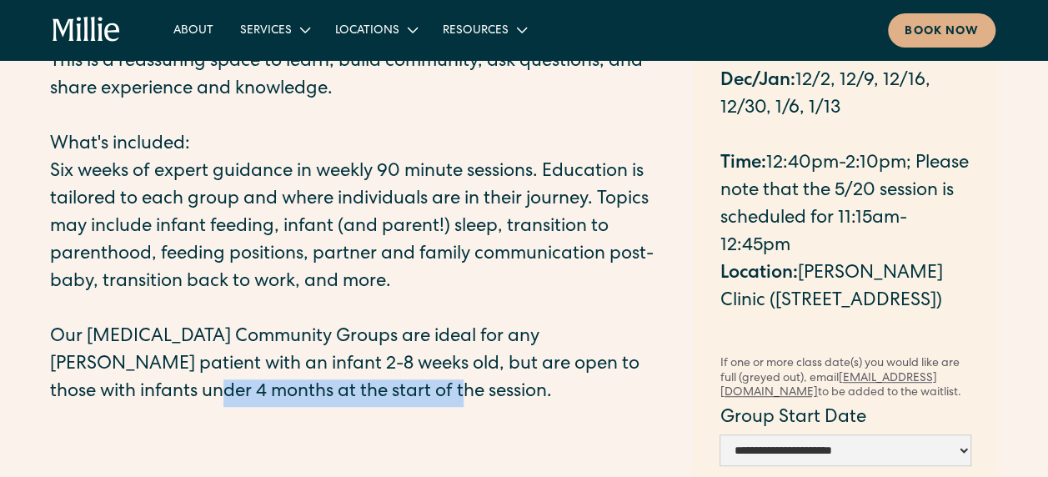
drag, startPoint x: 415, startPoint y: 361, endPoint x: 232, endPoint y: 328, distance: 186.2
click at [232, 328] on p "Our [MEDICAL_DATA] Community Groups are ideal for any [PERSON_NAME] patient wit…" at bounding box center [363, 365] width 626 height 83
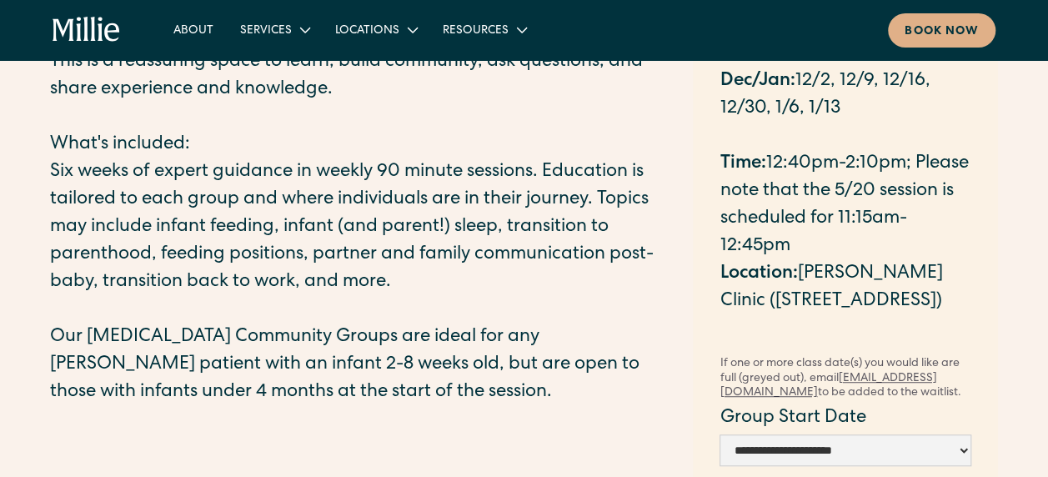
click at [145, 324] on p "Our [MEDICAL_DATA] Community Groups are ideal for any [PERSON_NAME] patient wit…" at bounding box center [363, 365] width 626 height 83
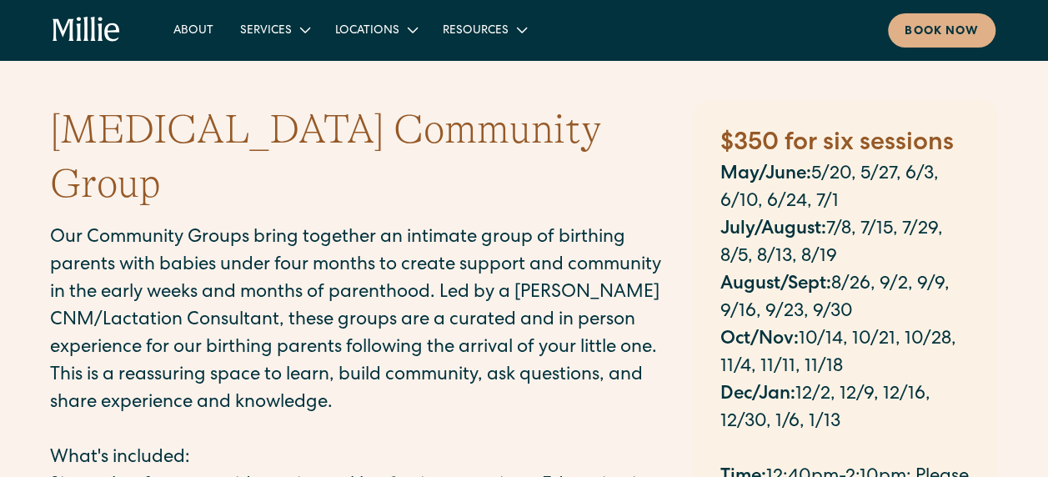
scroll to position [0, 0]
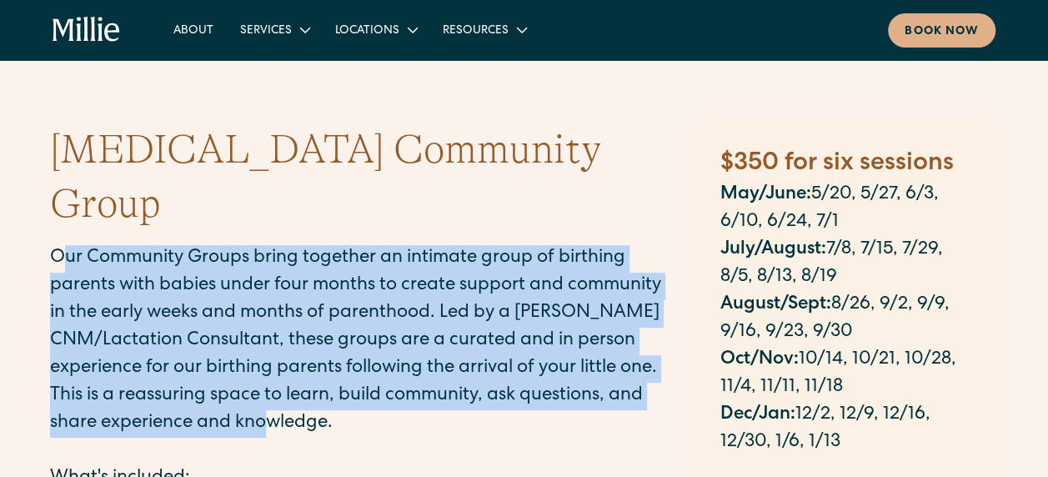
drag, startPoint x: 58, startPoint y: 198, endPoint x: 412, endPoint y: 357, distance: 388.0
click at [412, 357] on p "Our Community Groups bring together an intimate group of birthing parents with …" at bounding box center [363, 341] width 626 height 193
drag, startPoint x: 412, startPoint y: 357, endPoint x: 563, endPoint y: 340, distance: 152.6
click at [563, 341] on p "Our Community Groups bring together an intimate group of birthing parents with …" at bounding box center [363, 341] width 626 height 193
click at [563, 340] on p "Our Community Groups bring together an intimate group of birthing parents with …" at bounding box center [363, 341] width 626 height 193
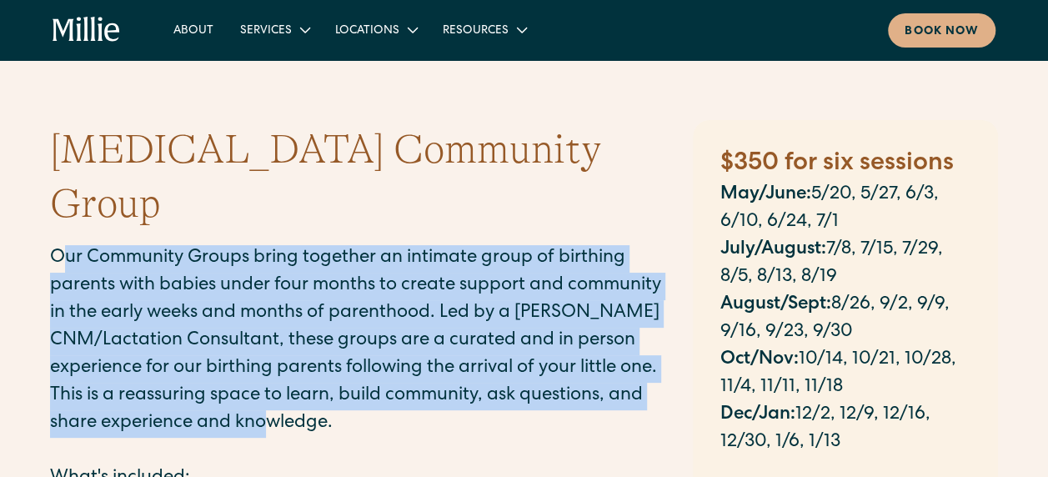
click at [302, 245] on p "Our Community Groups bring together an intimate group of birthing parents with …" at bounding box center [363, 341] width 626 height 193
click at [291, 245] on p "Our Community Groups bring together an intimate group of birthing parents with …" at bounding box center [363, 341] width 626 height 193
